Goal: Navigation & Orientation: Find specific page/section

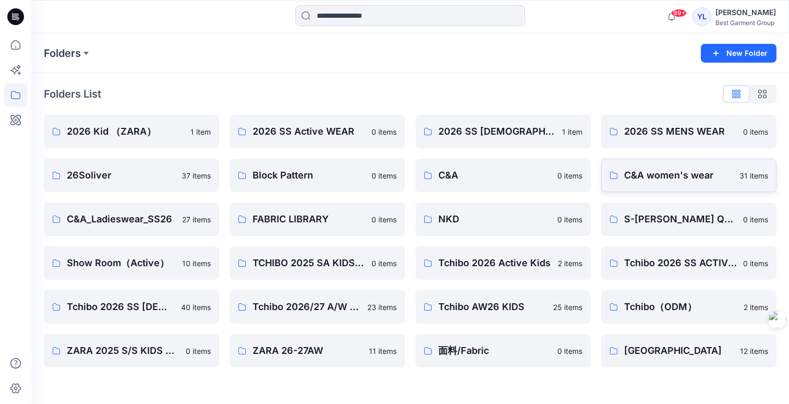
click at [716, 187] on link "C&A women's wear 31 items" at bounding box center [688, 175] width 175 height 33
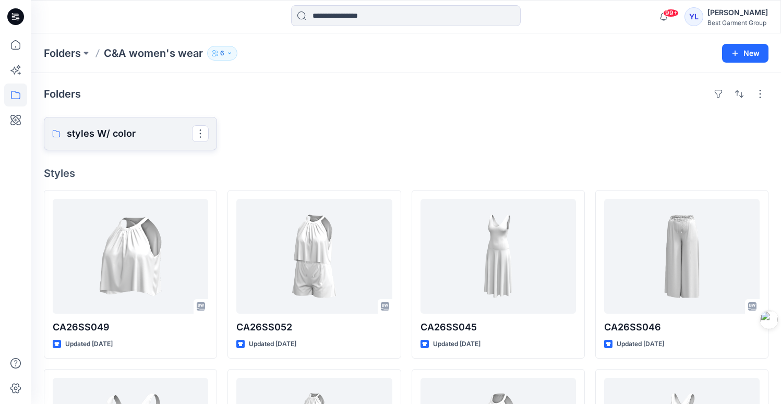
click at [149, 135] on p "styles W/ color" at bounding box center [129, 133] width 125 height 15
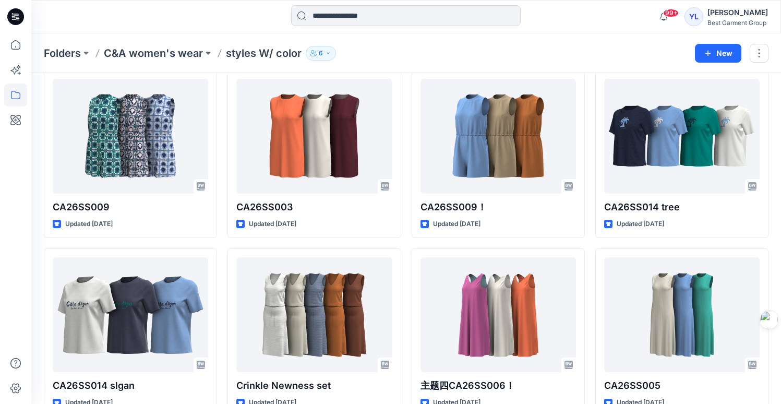
scroll to position [1300, 0]
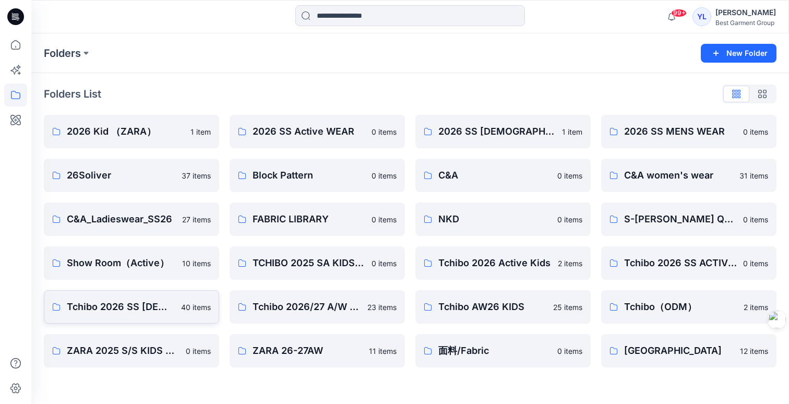
click at [166, 309] on p "Tchibo 2026 SS [DEMOGRAPHIC_DATA]-WEAR" at bounding box center [121, 306] width 108 height 15
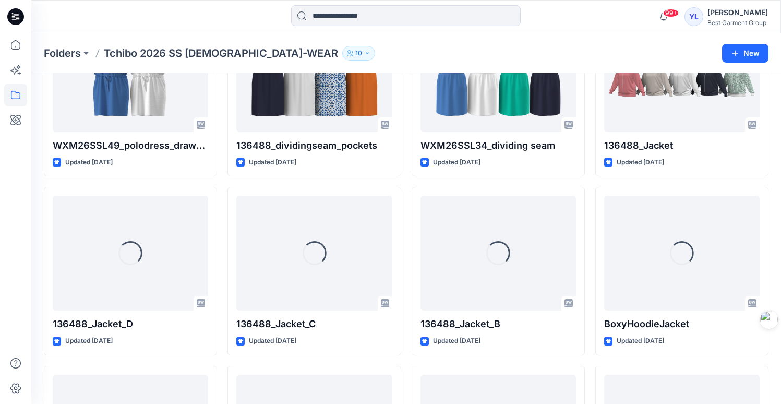
scroll to position [908, 0]
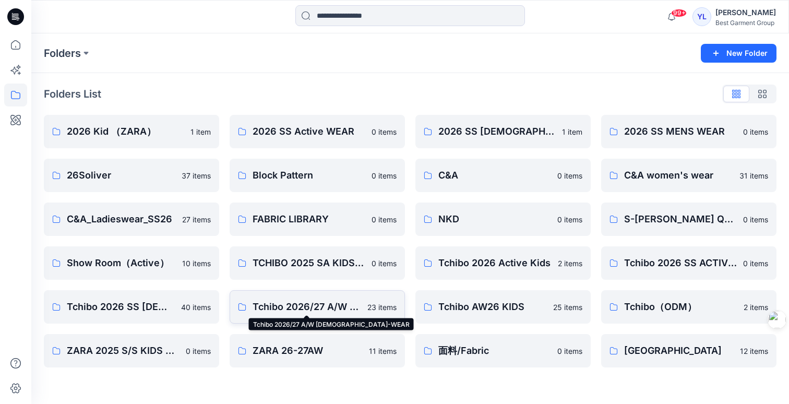
click at [312, 303] on p "Tchibo 2026/27 A/W [DEMOGRAPHIC_DATA]-WEAR" at bounding box center [306, 306] width 109 height 15
click at [327, 349] on p "ZARA 26-27AW" at bounding box center [315, 350] width 127 height 15
click at [539, 310] on p "Tchibo AW26 KIDS" at bounding box center [492, 306] width 109 height 15
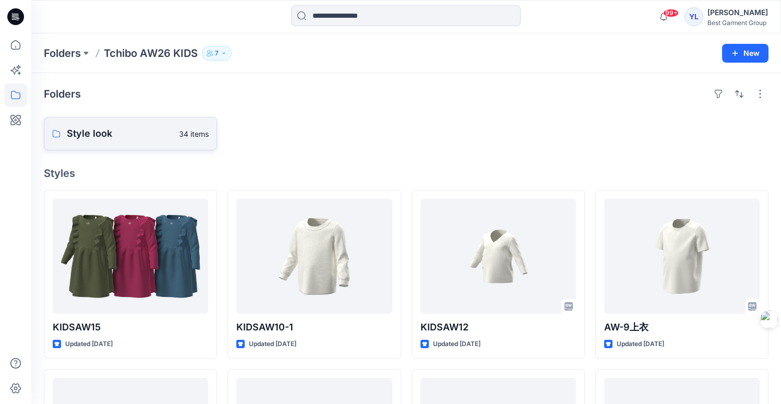
click at [85, 149] on link "Style look 34 items" at bounding box center [130, 133] width 173 height 33
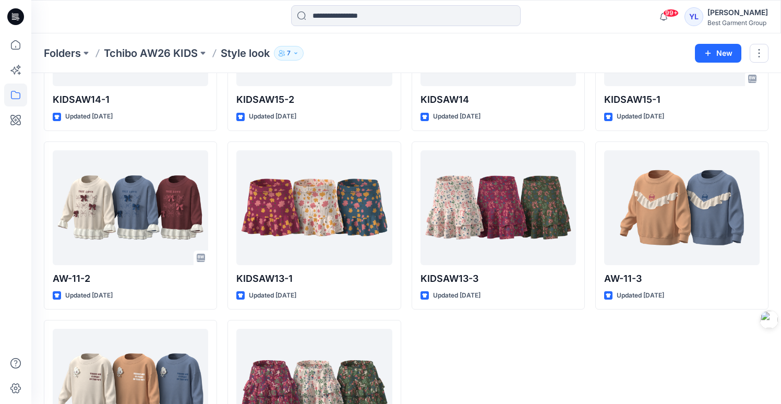
scroll to position [1316, 0]
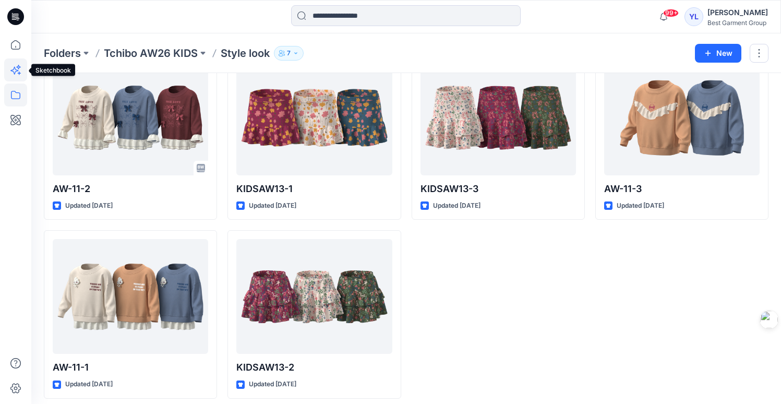
click at [20, 73] on icon at bounding box center [19, 72] width 3 height 3
